Goal: Communication & Community: Answer question/provide support

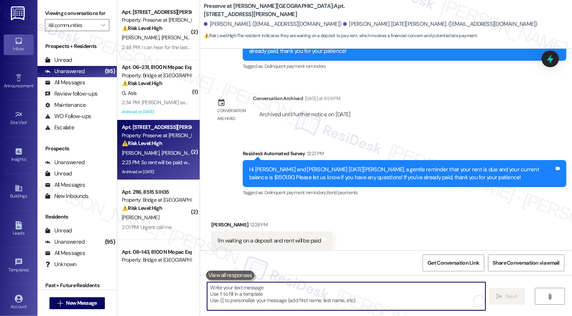
scroll to position [7763, 0]
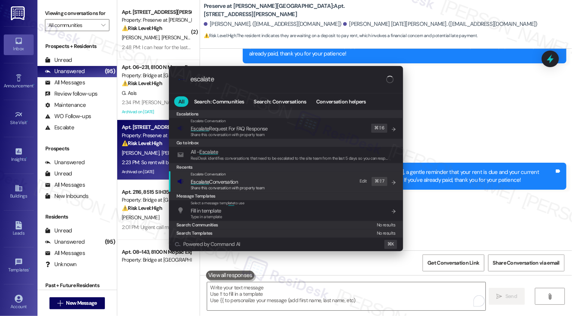
type input "escalate"
click at [210, 181] on span "Escalate Conversation" at bounding box center [214, 181] width 47 height 7
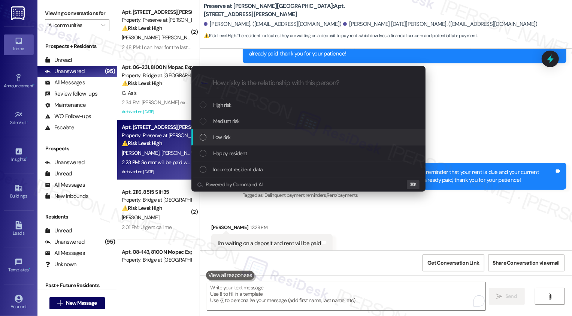
click at [212, 137] on div "Low risk" at bounding box center [309, 137] width 219 height 8
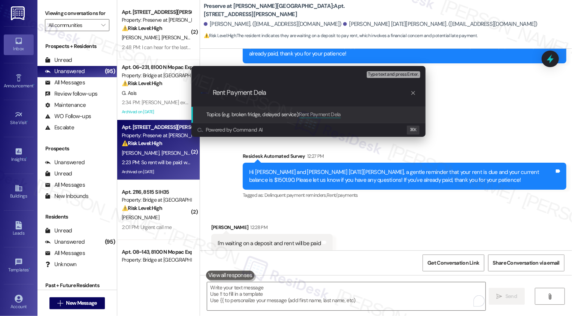
type input "Rent Payment Delay"
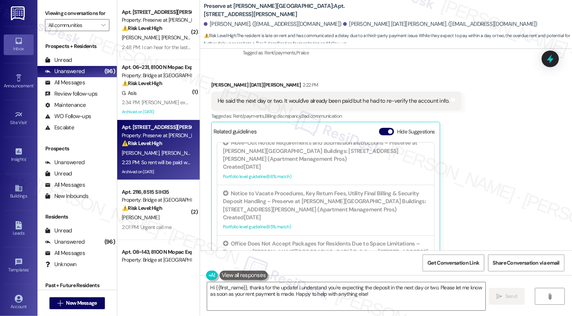
scroll to position [8040, 0]
click at [332, 291] on textarea "Hi {{first_name}}, thanks for the update! I understand you're expecting the dep…" at bounding box center [346, 296] width 278 height 28
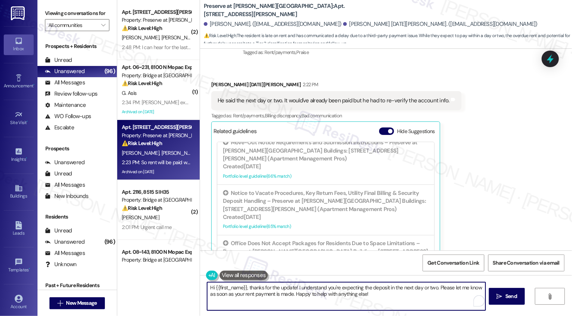
drag, startPoint x: 243, startPoint y: 287, endPoint x: 192, endPoint y: 288, distance: 51.3
click at [192, 288] on div "( 2 ) Apt. 1007, 1773 Wells Branch Pkwy Property: Preserve at Wells Branch ⚠️ R…" at bounding box center [344, 158] width 455 height 316
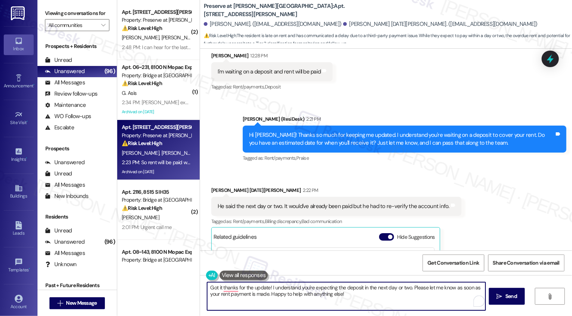
scroll to position [7821, 0]
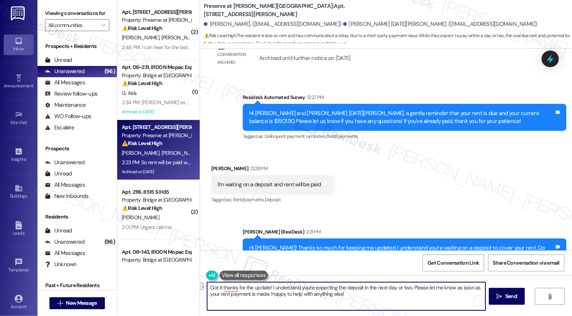
drag, startPoint x: 219, startPoint y: 287, endPoint x: 407, endPoint y: 286, distance: 188.7
click at [407, 286] on textarea "Got it thanks for the update! I understand you're expecting the deposit in the …" at bounding box center [346, 296] width 278 height 28
click at [348, 297] on textarea "Got it! Please let me know as soon as your rent payment is made. Happy to help …" at bounding box center [346, 296] width 278 height 28
drag, startPoint x: 221, startPoint y: 286, endPoint x: 432, endPoint y: 287, distance: 211.2
click at [433, 287] on textarea "Got it! Please let me know as soon as your rent payment is made. Happy to help …" at bounding box center [346, 296] width 278 height 28
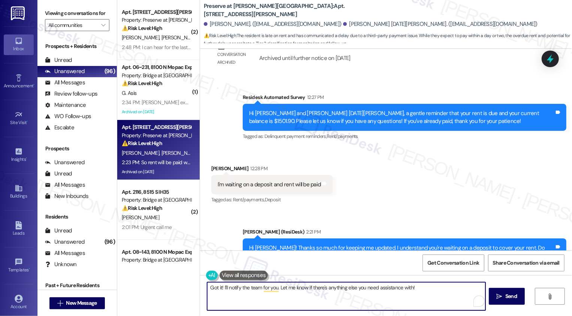
click at [344, 288] on textarea "Got it! I'll notify the team for you. Let me know if there's anything else you …" at bounding box center [346, 296] width 278 height 28
type textarea "Got it! I'll notify the team for you. Let me know if there's anything you need …"
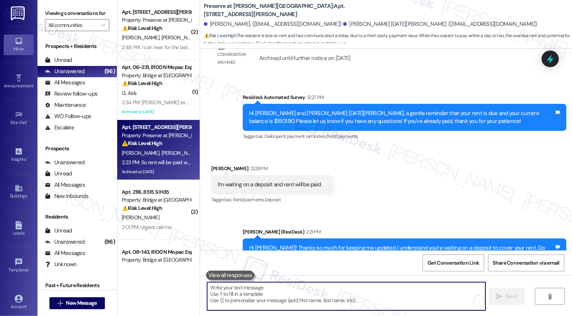
scroll to position [8039, 0]
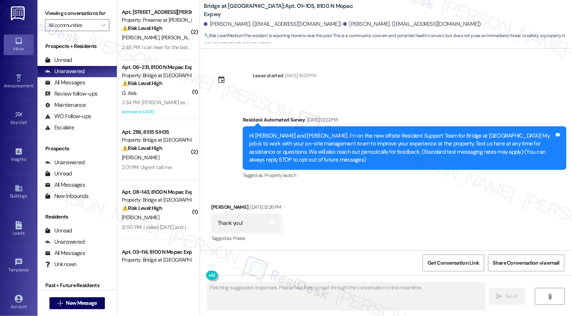
scroll to position [4995, 0]
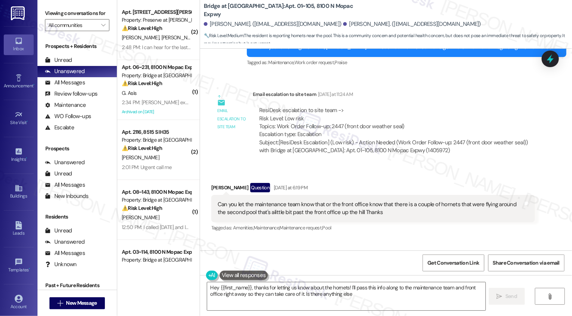
type textarea "Hey {{first_name}}, thanks for letting us know about the hornets! I'll pass thi…"
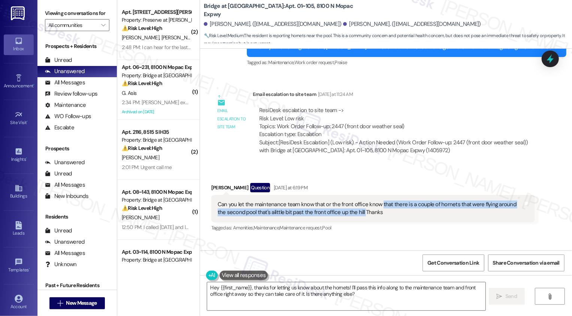
drag, startPoint x: 374, startPoint y: 147, endPoint x: 350, endPoint y: 156, distance: 25.9
click at [350, 200] on div "Can you let the maintenance team know that or the front office know that there …" at bounding box center [370, 208] width 305 height 16
copy div "that there is a couple of hornets that were flying around the second pool that'…"
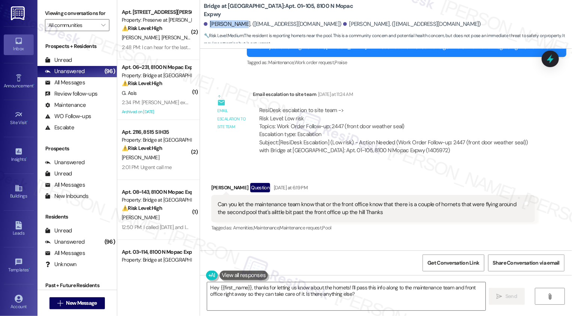
drag, startPoint x: 205, startPoint y: 25, endPoint x: 234, endPoint y: 25, distance: 29.6
click at [234, 25] on div "Emily Wright. (emilykwright.97@gmail.com)" at bounding box center [273, 24] width 138 height 8
copy div "Emily Wright"
click at [327, 177] on div "Received via SMS Emily Wright Question Yesterday at 6:19 PM Can you let the mai…" at bounding box center [373, 207] width 335 height 61
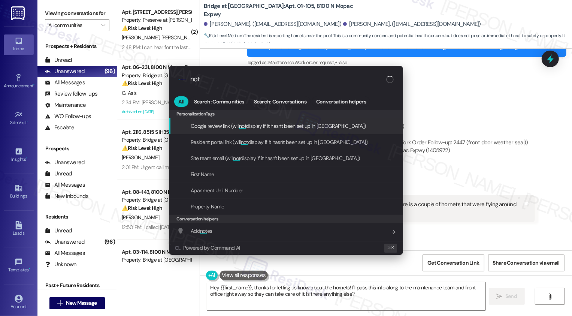
type input "note"
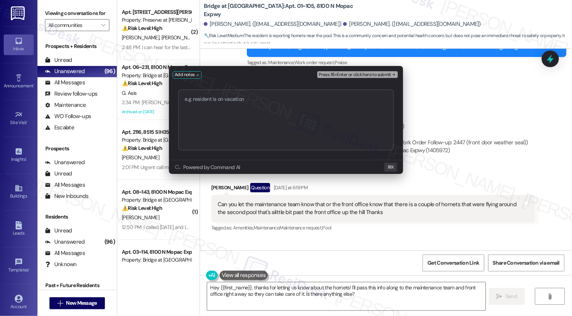
type textarea "Work order 2557 added successfully!"
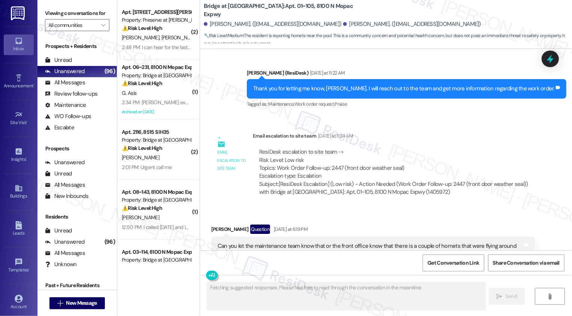
scroll to position [4951, 0]
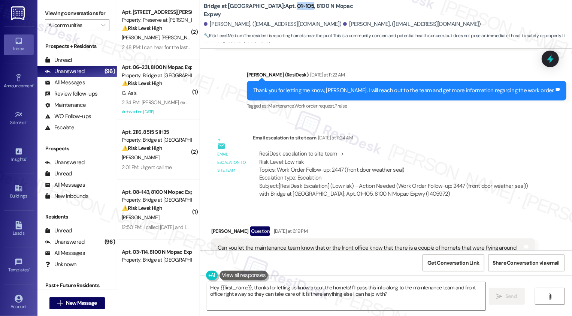
drag, startPoint x: 259, startPoint y: 10, endPoint x: 275, endPoint y: 8, distance: 15.9
click at [275, 8] on b "Bridge at Terracina: Apt. 01~105, 8100 N Mopac Expwy" at bounding box center [279, 10] width 150 height 16
copy b "01~105"
click at [234, 298] on textarea "Hey {{first_name}}, thanks for letting us know about the hornets! I'll pass thi…" at bounding box center [346, 296] width 278 height 28
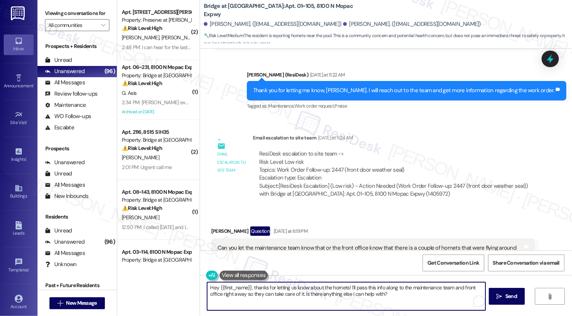
click at [207, 289] on textarea "Hey {{first_name}}, thanks for letting us know about the hornets! I'll pass thi…" at bounding box center [346, 296] width 278 height 28
click at [211, 226] on div "Emily Wright Question Yesterday at 6:19 PM" at bounding box center [372, 232] width 323 height 12
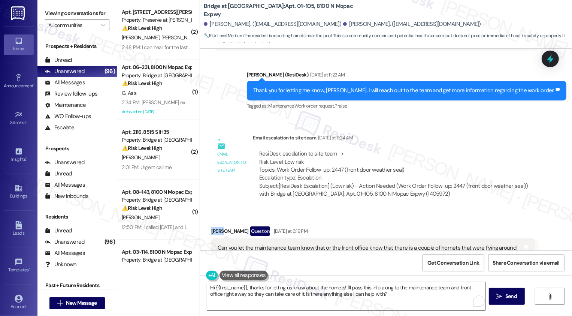
copy div "Emily"
click at [235, 289] on textarea "Hi {{first_name}}, thanks for letting us know about the hornets! I'll pass this…" at bounding box center [346, 296] width 278 height 28
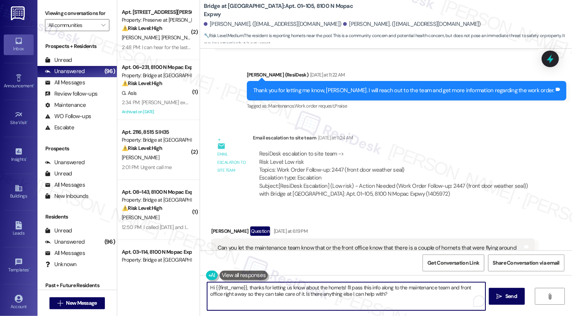
click at [235, 289] on textarea "Hi {{first_name}}, thanks for letting us know about the hornets! I'll pass this…" at bounding box center [346, 296] width 278 height 28
paste textarea "Emily"
click at [396, 289] on textarea "Hi Emily, thanks for letting us know about the hornets! I'll pass this info alo…" at bounding box center [346, 296] width 278 height 28
drag, startPoint x: 394, startPoint y: 287, endPoint x: 398, endPoint y: 298, distance: 11.1
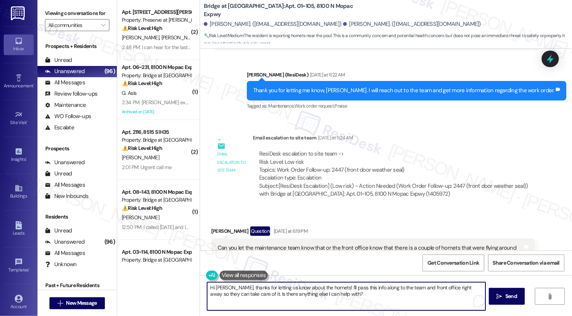
click at [398, 297] on textarea "Hi Emily, thanks for letting us know about the hornets! I'll pass this info alo…" at bounding box center [346, 296] width 278 height 28
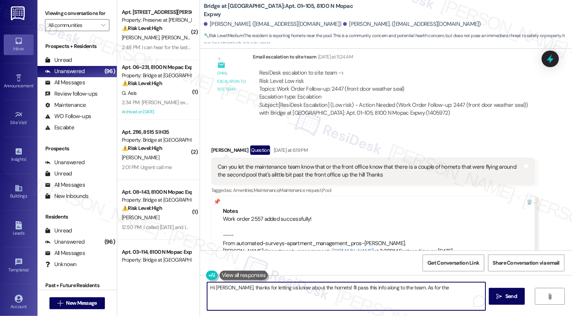
scroll to position [5066, 0]
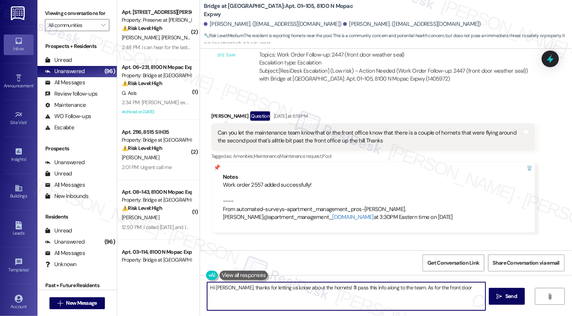
paste textarea "weather stripping"
click at [441, 288] on textarea "Hi Emily, thanks for letting us know about the hornets! I'll pass this info alo…" at bounding box center [346, 296] width 278 height 28
click at [479, 288] on textarea "Hi Emily, thanks for letting us know about the hornets! I'll pass this info alo…" at bounding box center [346, 296] width 278 height 28
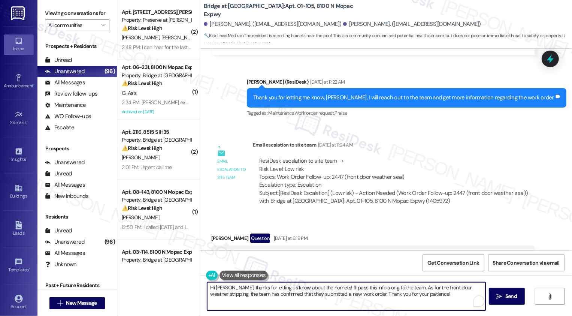
scroll to position [4943, 0]
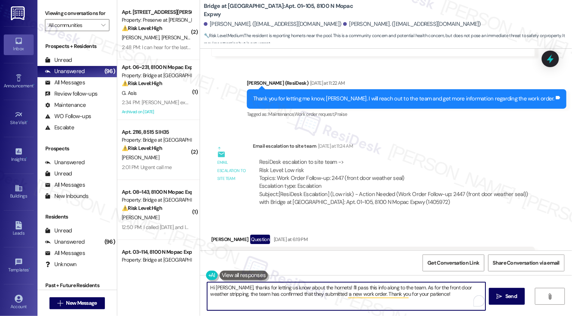
click at [233, 294] on textarea "Hi Emily, thanks for letting us know about the hornets! I'll pass this info alo…" at bounding box center [346, 296] width 278 height 28
type textarea "Hi Emily, thanks for letting us know about the hornets! I'll pass this info alo…"
click at [509, 294] on span "Send" at bounding box center [511, 296] width 12 height 8
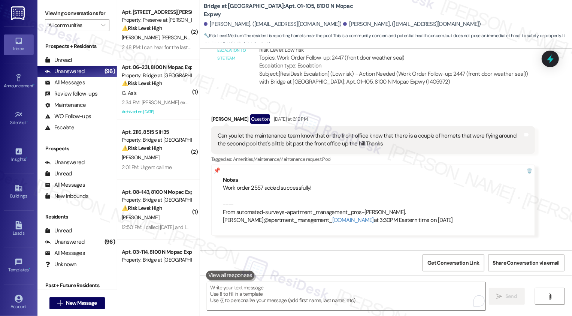
scroll to position [5126, 0]
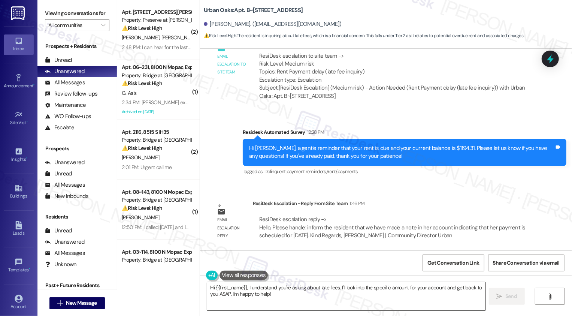
scroll to position [970, 0]
click at [271, 298] on textarea "Hi {{first_name}}, I understand you're asking about late fees. I'll look into t…" at bounding box center [346, 296] width 278 height 28
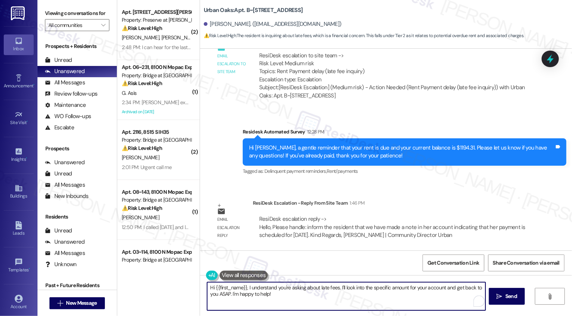
click at [244, 287] on textarea "Hi {{first_name}}, I understand you're asking about late fees. I'll look into t…" at bounding box center [346, 296] width 278 height 28
drag, startPoint x: 244, startPoint y: 287, endPoint x: 302, endPoint y: 297, distance: 58.1
click at [302, 299] on textarea "Hi {{first_name}}, I understand you're asking about late fees. I'll look into t…" at bounding box center [346, 296] width 278 height 28
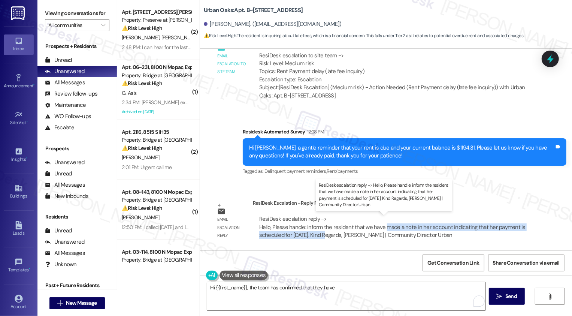
drag, startPoint x: 380, startPoint y: 227, endPoint x: 326, endPoint y: 236, distance: 54.4
click at [326, 236] on div "ResiDesk escalation reply -> Hello, Please handle: inform the resident that we …" at bounding box center [392, 227] width 266 height 24
copy div "made a note in her account indicating that her payment is scheduled for [DATE]"
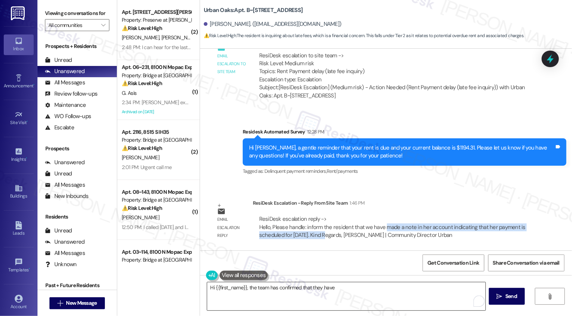
click at [357, 298] on textarea "Hi {{first_name}}, the team has confirmed that they have" at bounding box center [346, 296] width 278 height 28
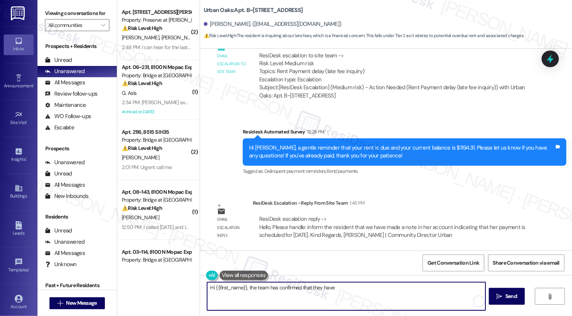
paste textarea "made a note in her account indicating that her payment is scheduled for [DATE]"
click at [310, 296] on textarea "Hi {{first_name}}, the team has confirmed that they have made a note in her acc…" at bounding box center [346, 296] width 278 height 28
click at [366, 286] on textarea "Hi {{first_name}}, the team has confirmed that they have made a note in her acc…" at bounding box center [346, 296] width 278 height 28
click at [432, 289] on textarea "Hi {{first_name}}, the team has confirmed that they have made a note in your ac…" at bounding box center [346, 296] width 278 height 28
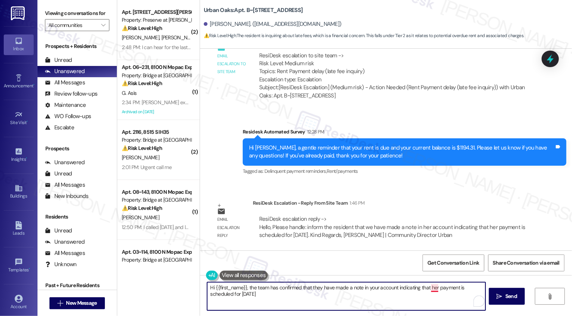
click at [432, 289] on textarea "Hi {{first_name}}, the team has confirmed that they have made a note in your ac…" at bounding box center [346, 296] width 278 height 28
click at [425, 288] on textarea "Hi {{first_name}}, the team has confirmed that they have made a note in your ac…" at bounding box center [346, 296] width 278 height 28
click at [207, 294] on textarea "Hi {{first_name}}, the team has confirmed that they have made a note in your ac…" at bounding box center [346, 296] width 278 height 28
click at [280, 294] on textarea "Hi {{first_name}}, the team has confirmed that they have made a note in your ac…" at bounding box center [346, 296] width 278 height 28
type textarea "Hi {{first_name}}, the team has confirmed that they have made a note in your ac…"
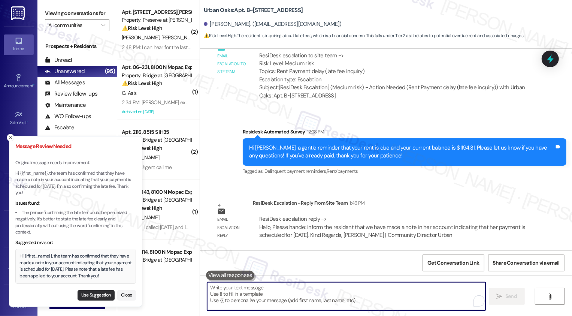
click at [92, 295] on button "Use Suggestion" at bounding box center [96, 295] width 37 height 10
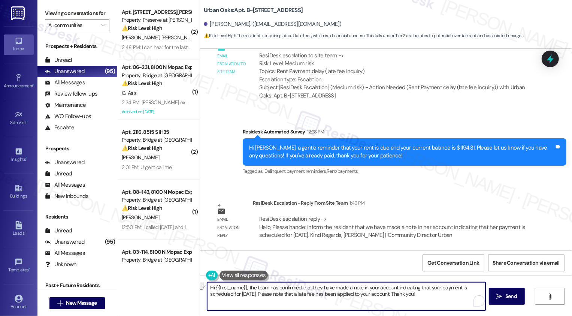
drag, startPoint x: 274, startPoint y: 293, endPoint x: 407, endPoint y: 283, distance: 132.9
click at [405, 291] on textarea "Hi {{first_name}}, the team has confirmed that they have made a note in your ac…" at bounding box center [346, 296] width 278 height 28
click at [302, 297] on textarea "Hi {{first_name}}, the team has confirmed that they have made a note in your ac…" at bounding box center [346, 296] width 278 height 28
drag, startPoint x: 275, startPoint y: 294, endPoint x: 404, endPoint y: 296, distance: 129.6
click at [404, 296] on textarea "Hi {{first_name}}, the team has confirmed that they have made a note in your ac…" at bounding box center [346, 296] width 278 height 28
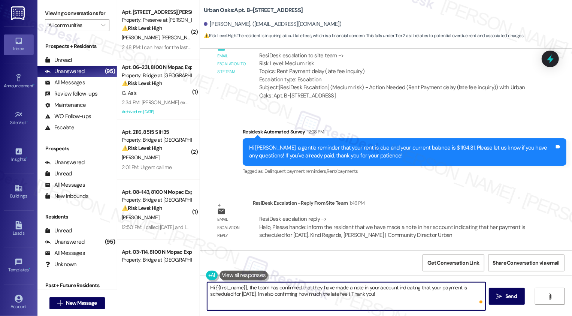
type textarea "Hi {{first_name}}, the team has confirmed that they have made a note in your ac…"
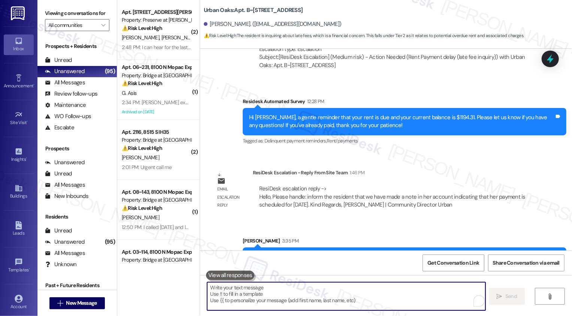
scroll to position [1030, 0]
